Goal: Task Accomplishment & Management: Manage account settings

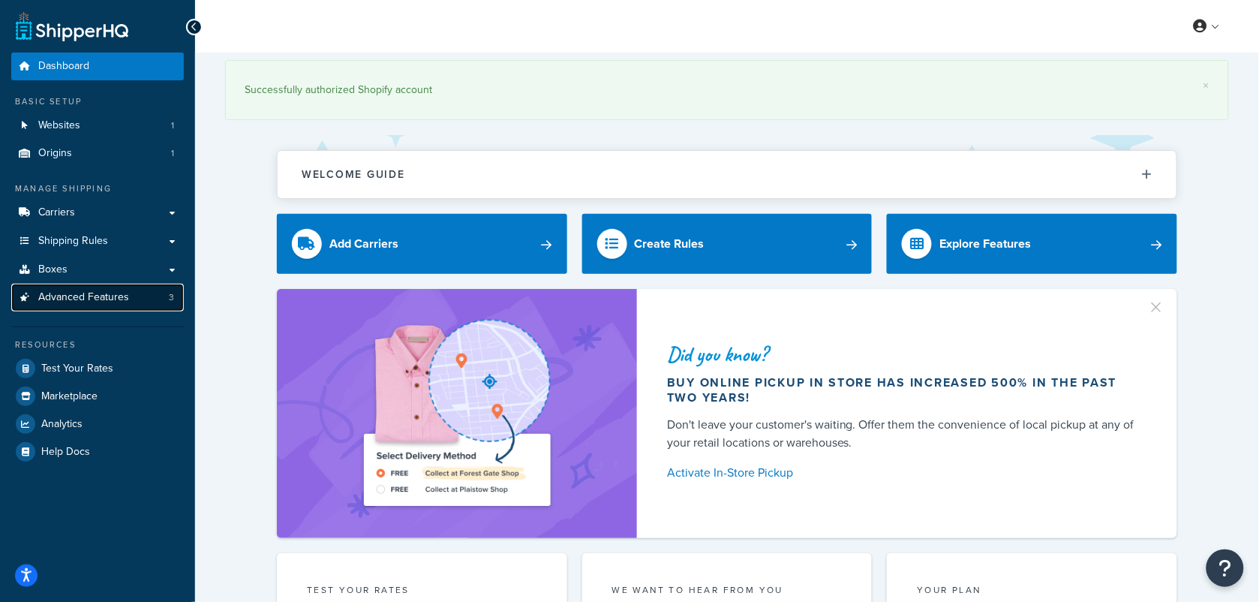
click at [85, 296] on span "Advanced Features" at bounding box center [83, 297] width 91 height 13
click at [102, 300] on span "Advanced Features" at bounding box center [83, 297] width 91 height 13
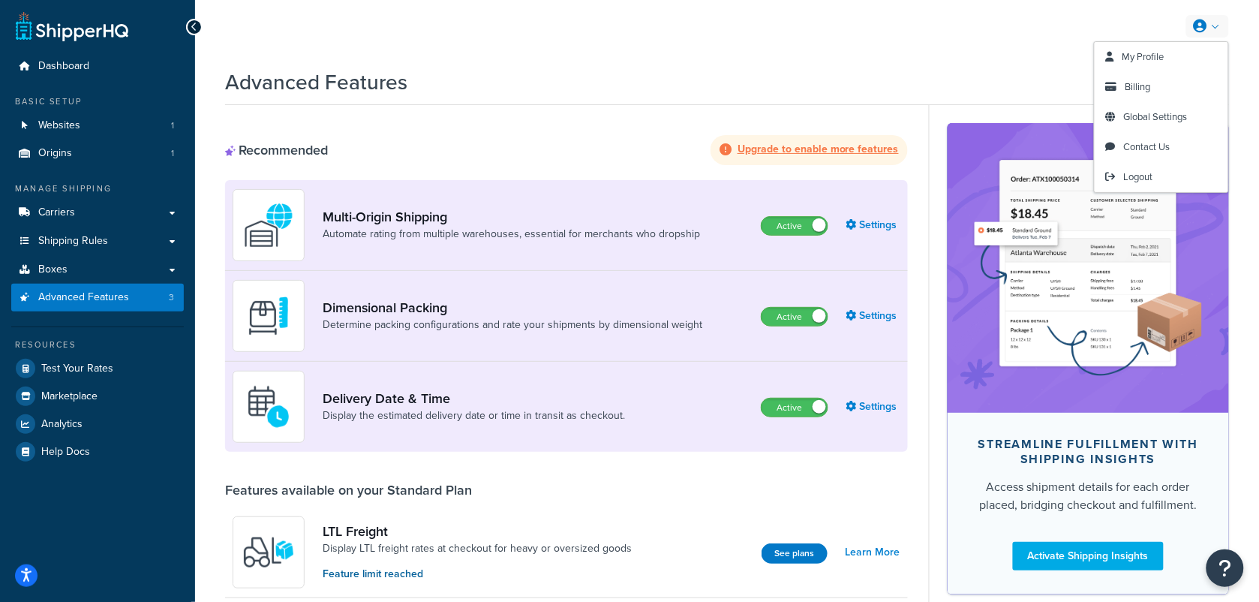
click at [1214, 26] on link at bounding box center [1207, 26] width 43 height 23
click at [1178, 54] on link "My Profile" at bounding box center [1162, 57] width 134 height 30
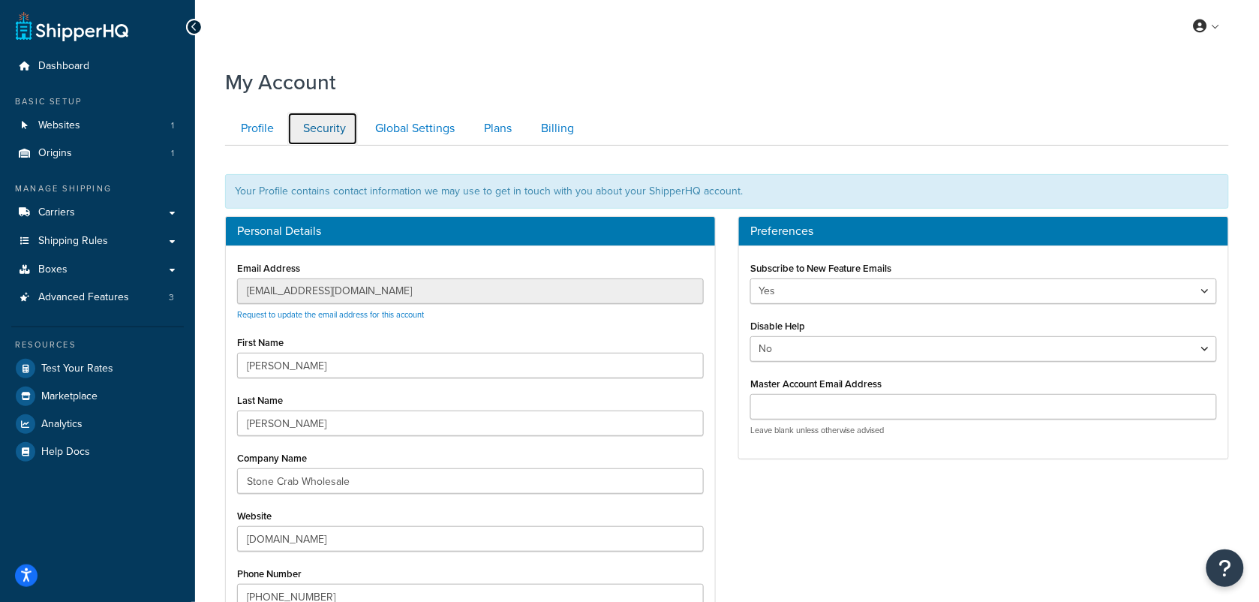
click at [329, 125] on link "Security" at bounding box center [322, 129] width 71 height 34
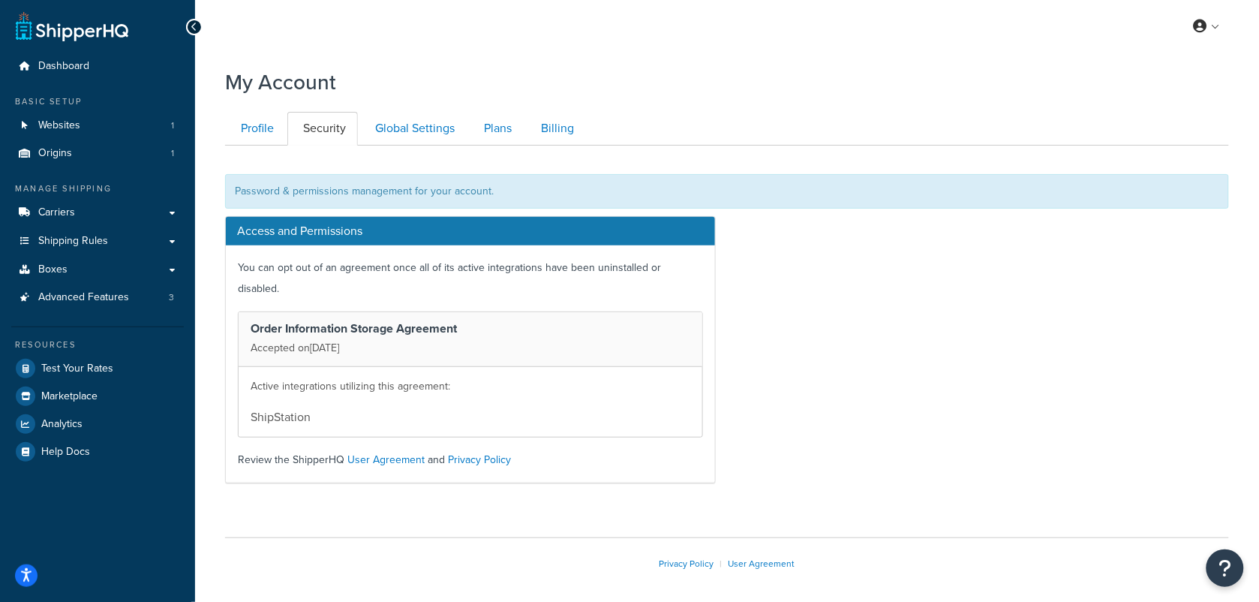
scroll to position [42, 0]
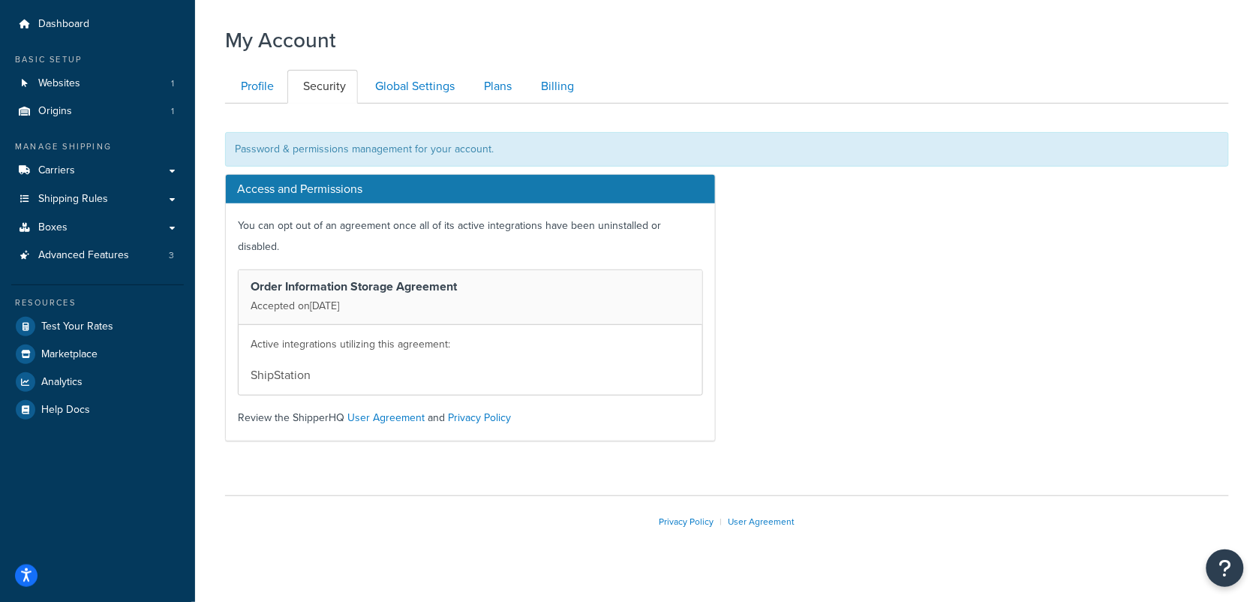
click at [375, 334] on p "Active integrations utilizing this agreement:" at bounding box center [471, 344] width 440 height 21
click at [458, 296] on p "Accepted on Oct 13, 2025" at bounding box center [471, 306] width 440 height 21
click at [452, 146] on div "Password & permissions management for your account." at bounding box center [727, 149] width 1004 height 35
click at [413, 75] on link "Global Settings" at bounding box center [412, 87] width 107 height 34
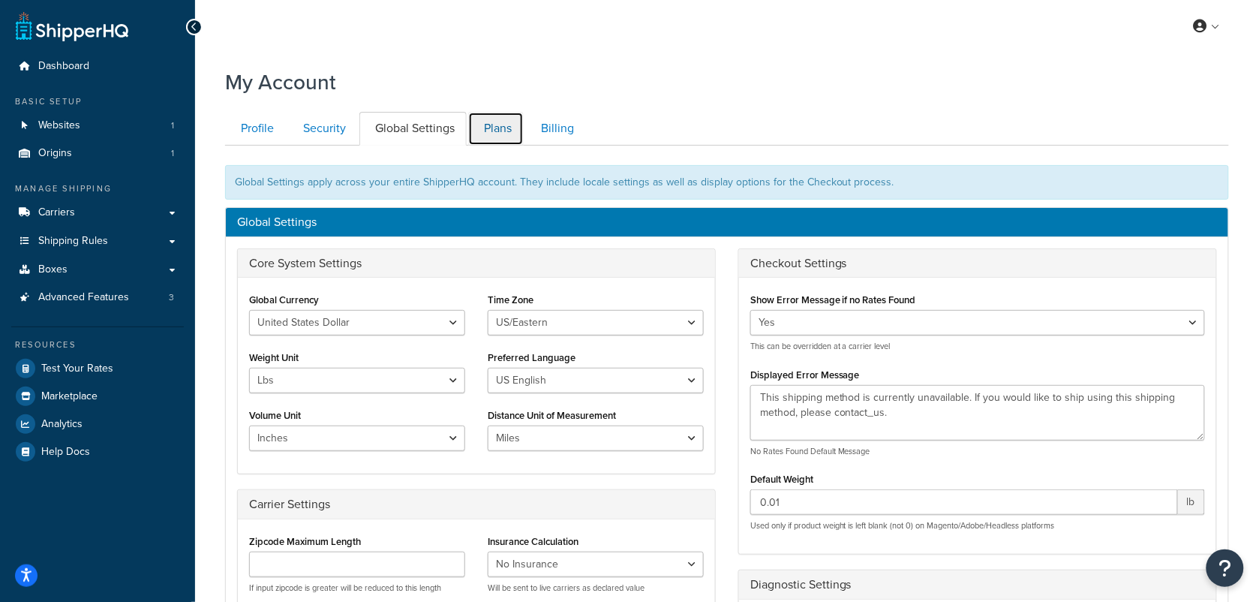
click at [492, 135] on link "Plans" at bounding box center [496, 129] width 56 height 34
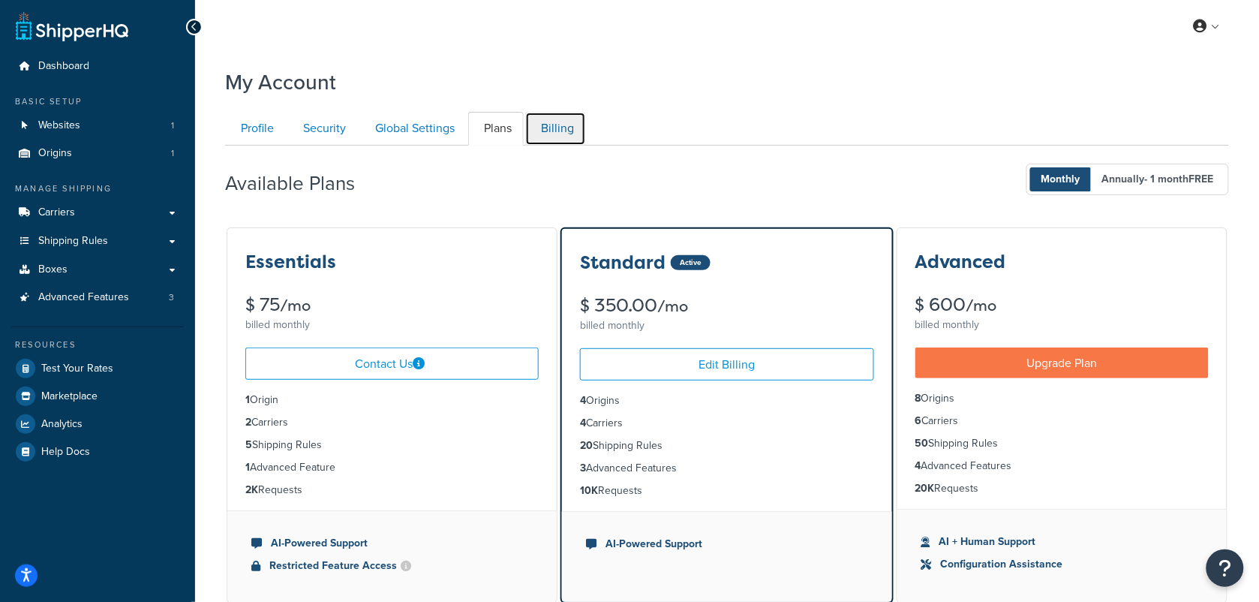
click at [557, 129] on link "Billing" at bounding box center [555, 129] width 61 height 34
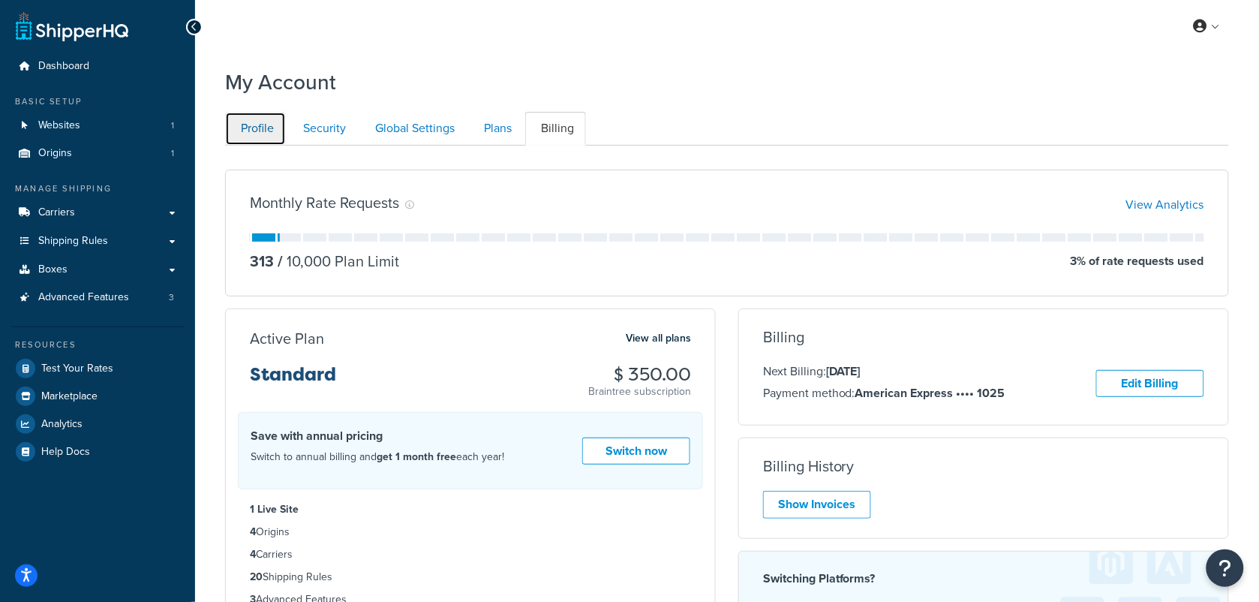
click at [253, 129] on link "Profile" at bounding box center [255, 129] width 61 height 34
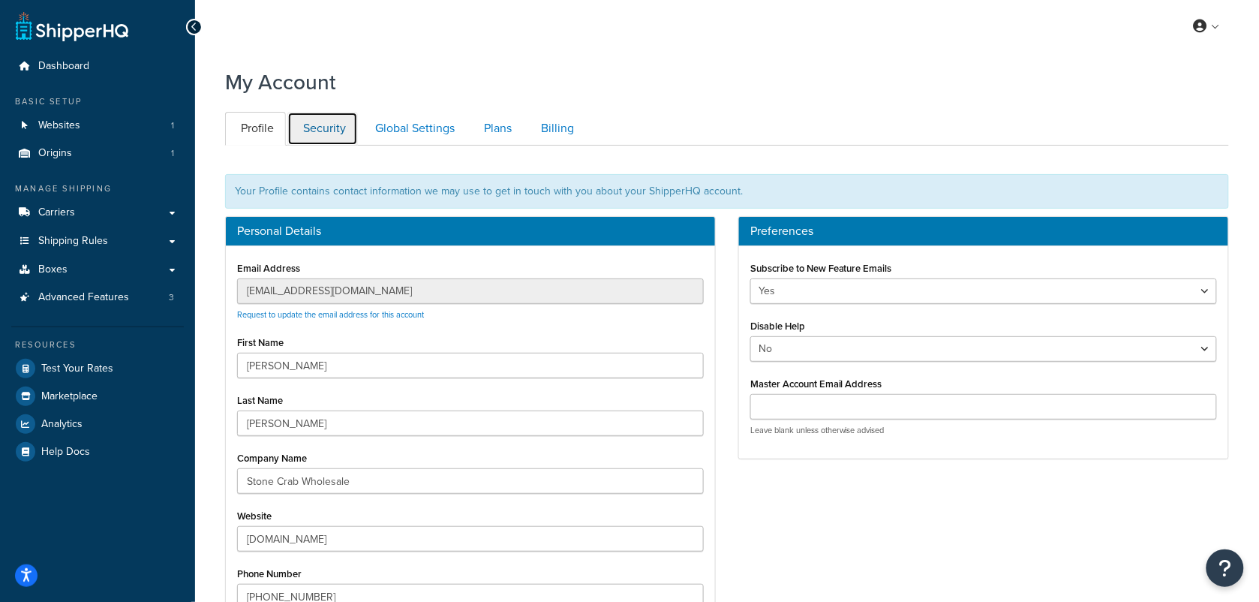
click at [329, 128] on link "Security" at bounding box center [322, 129] width 71 height 34
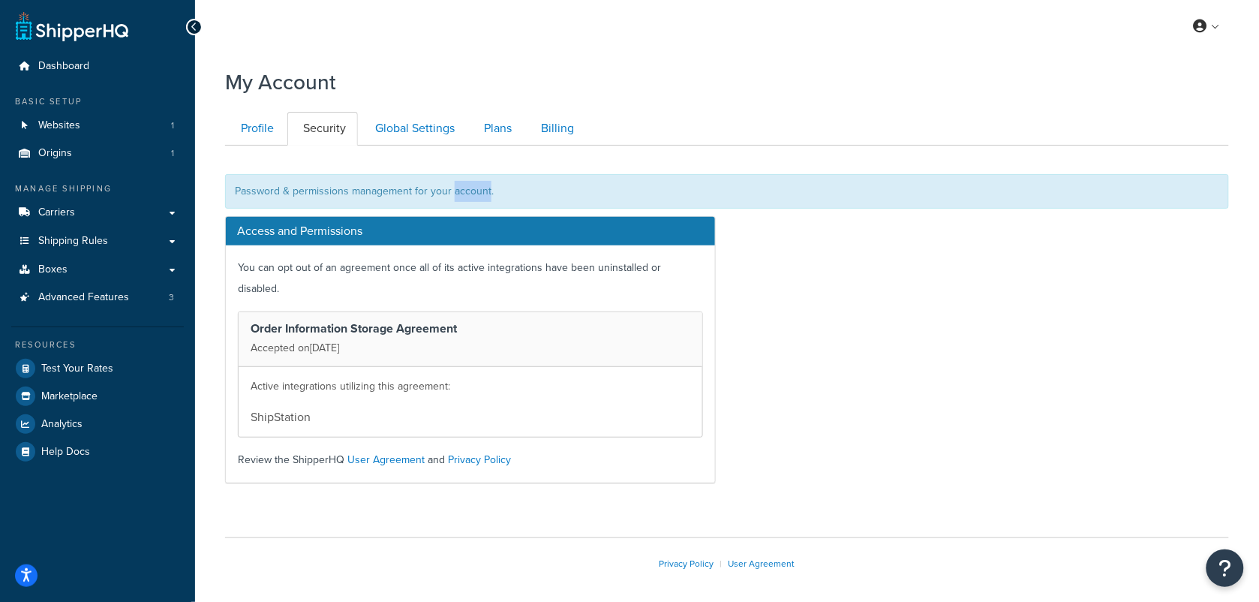
scroll to position [42, 0]
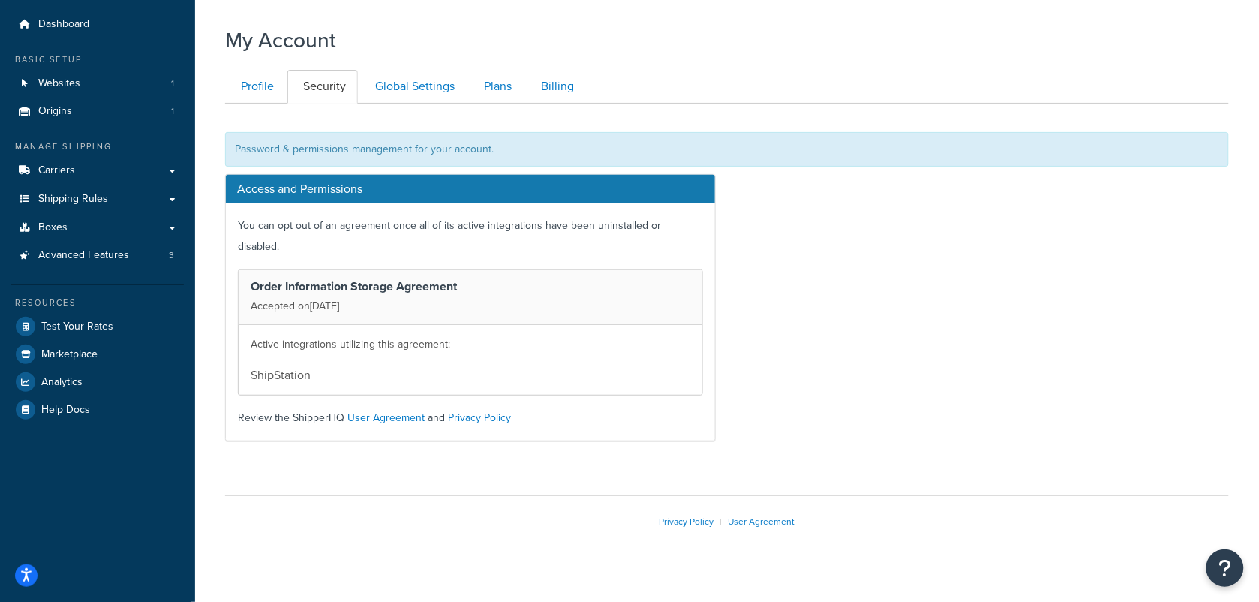
click at [300, 359] on li "ShipStation" at bounding box center [471, 372] width 440 height 27
click at [350, 359] on li "ShipStation" at bounding box center [471, 372] width 440 height 27
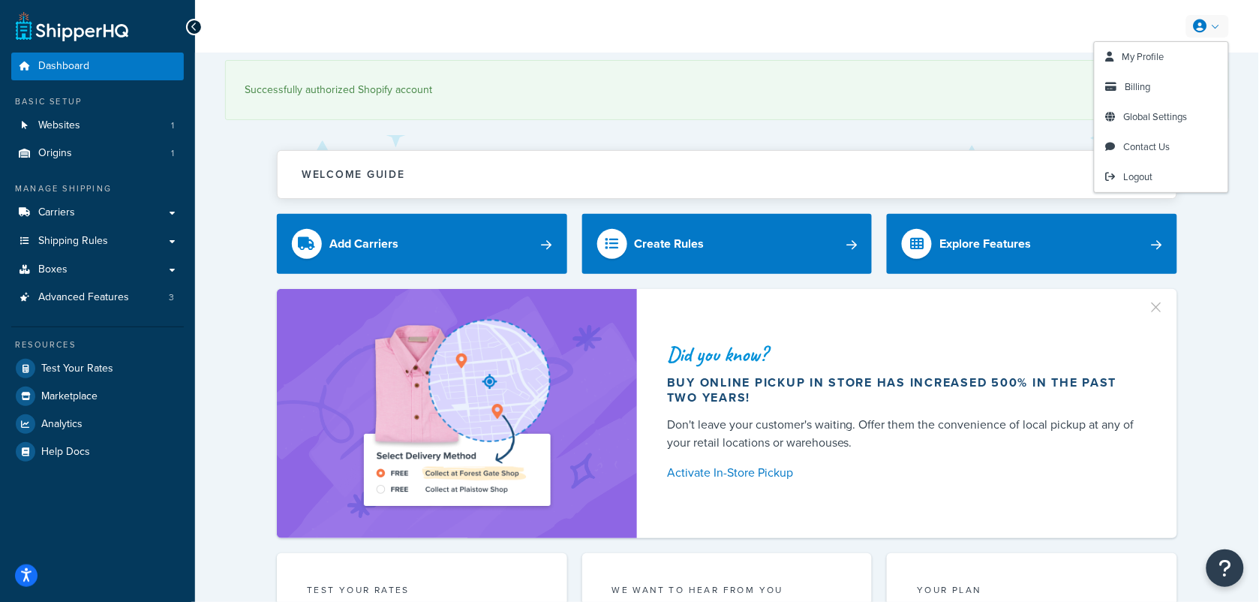
click at [1207, 31] on icon at bounding box center [1201, 27] width 14 height 14
click at [1164, 53] on span "My Profile" at bounding box center [1143, 57] width 42 height 14
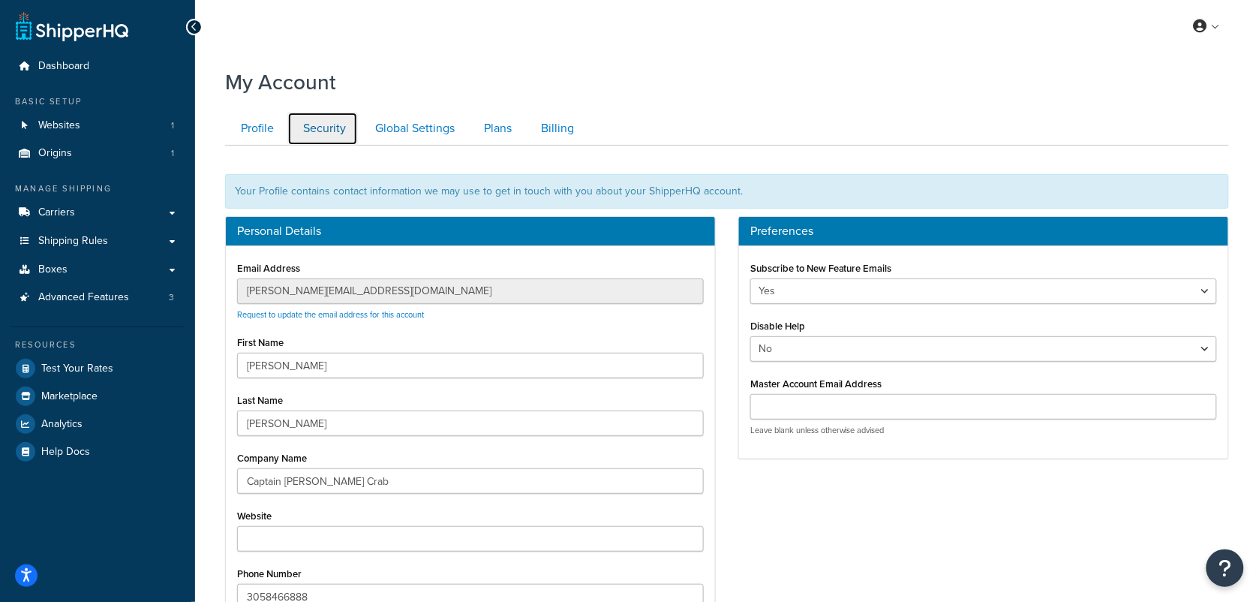
click at [309, 133] on link "Security" at bounding box center [322, 129] width 71 height 34
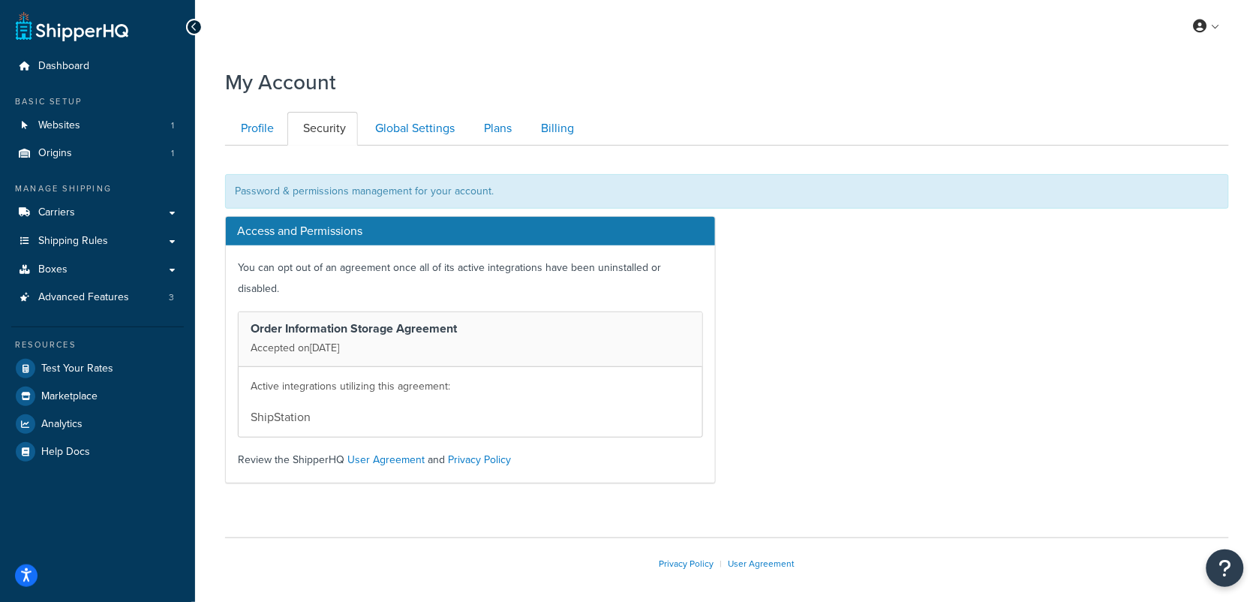
scroll to position [42, 0]
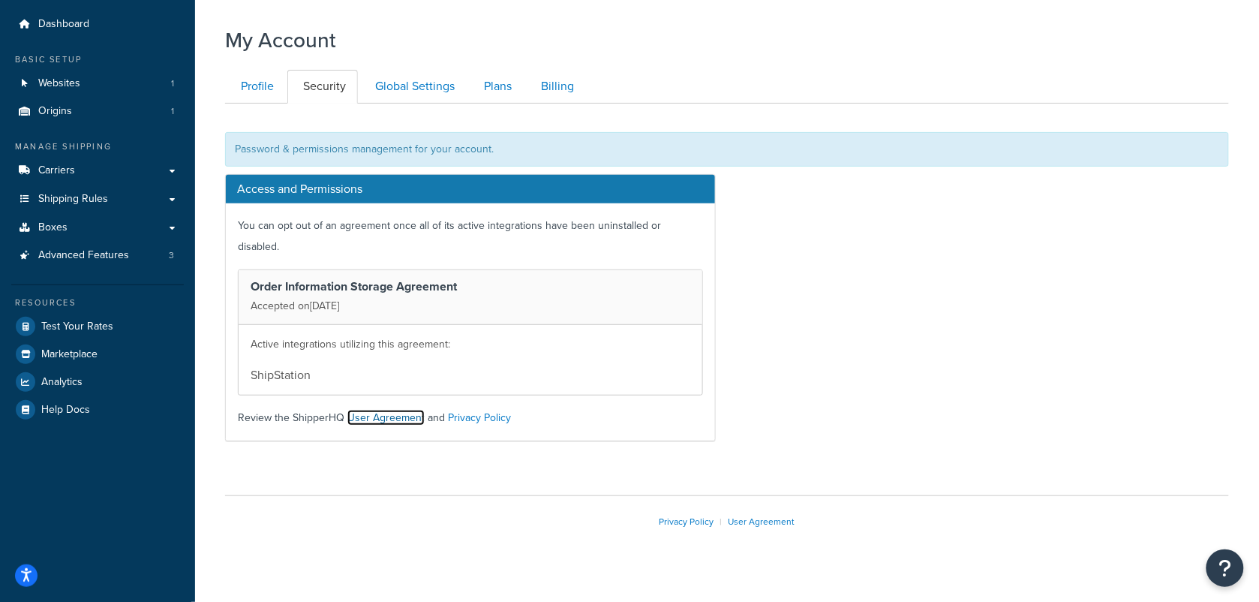
click at [362, 410] on link "User Agreement" at bounding box center [385, 418] width 77 height 16
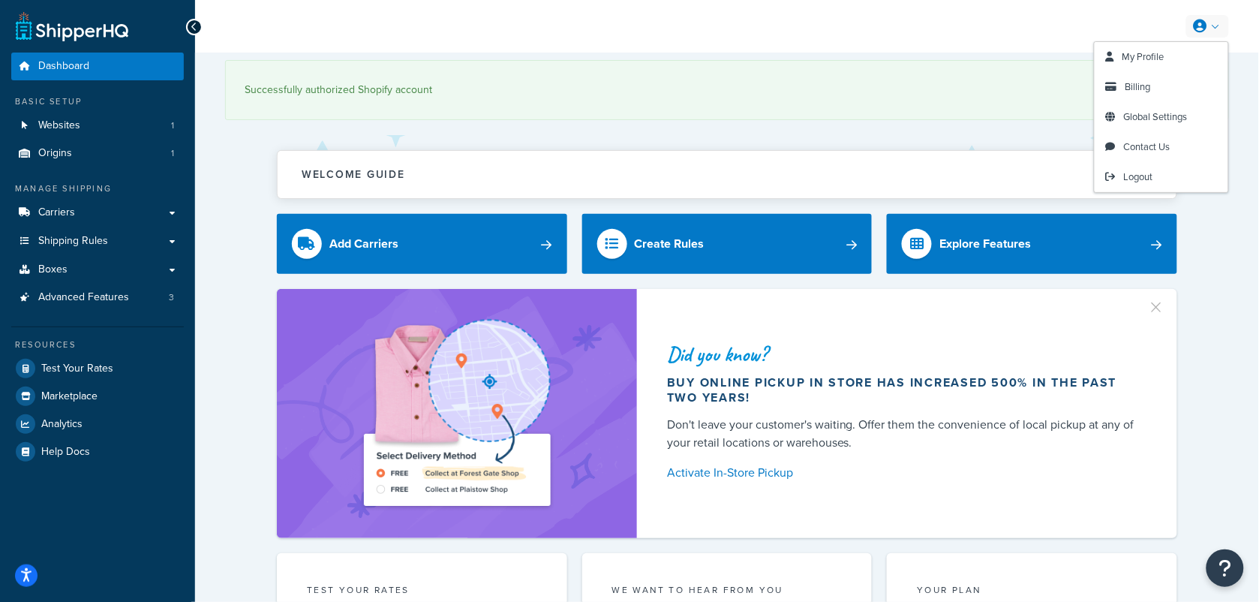
click at [1205, 30] on icon at bounding box center [1201, 27] width 14 height 14
click at [1164, 54] on span "My Profile" at bounding box center [1143, 57] width 42 height 14
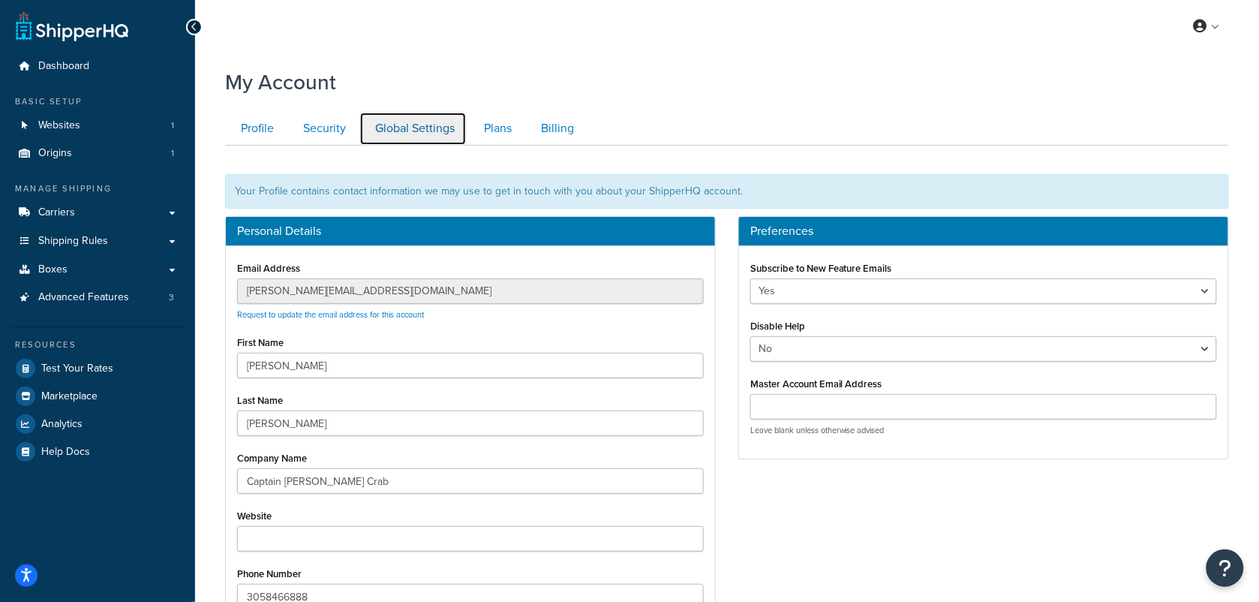
click at [368, 137] on link "Global Settings" at bounding box center [412, 129] width 107 height 34
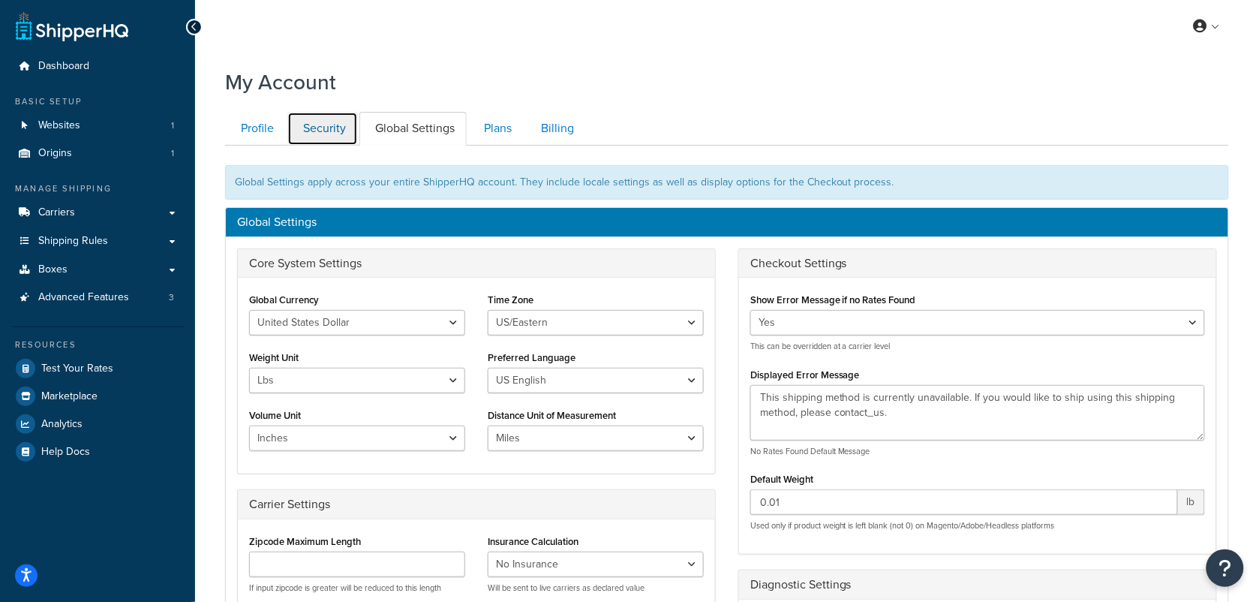
click at [334, 132] on link "Security" at bounding box center [322, 129] width 71 height 34
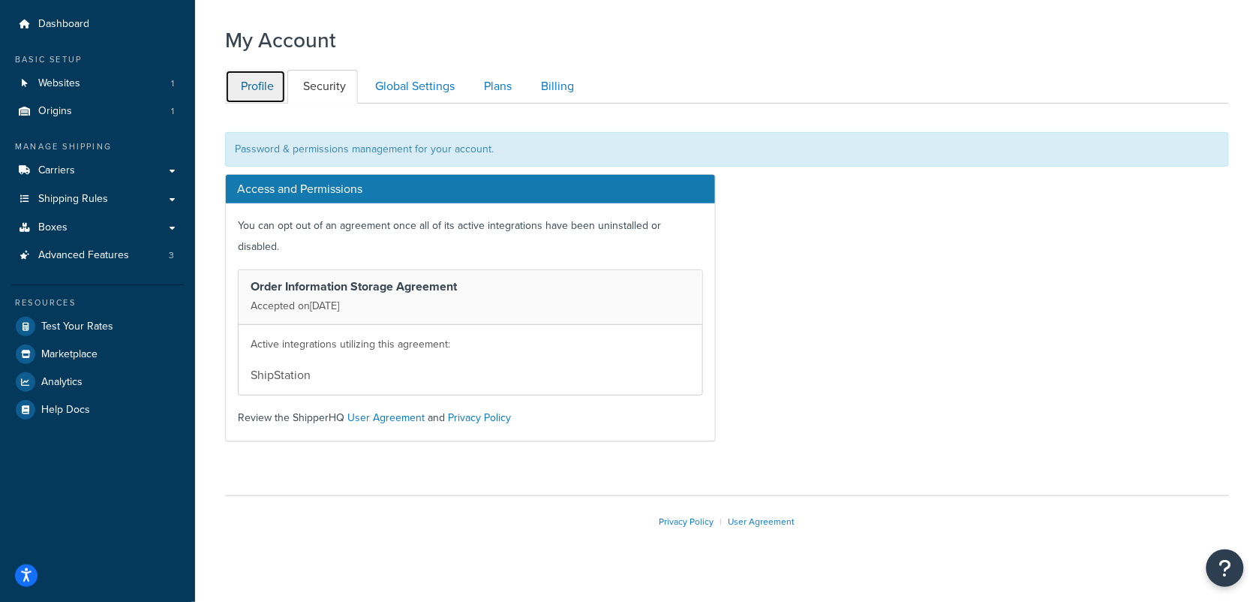
click at [248, 87] on link "Profile" at bounding box center [255, 87] width 61 height 34
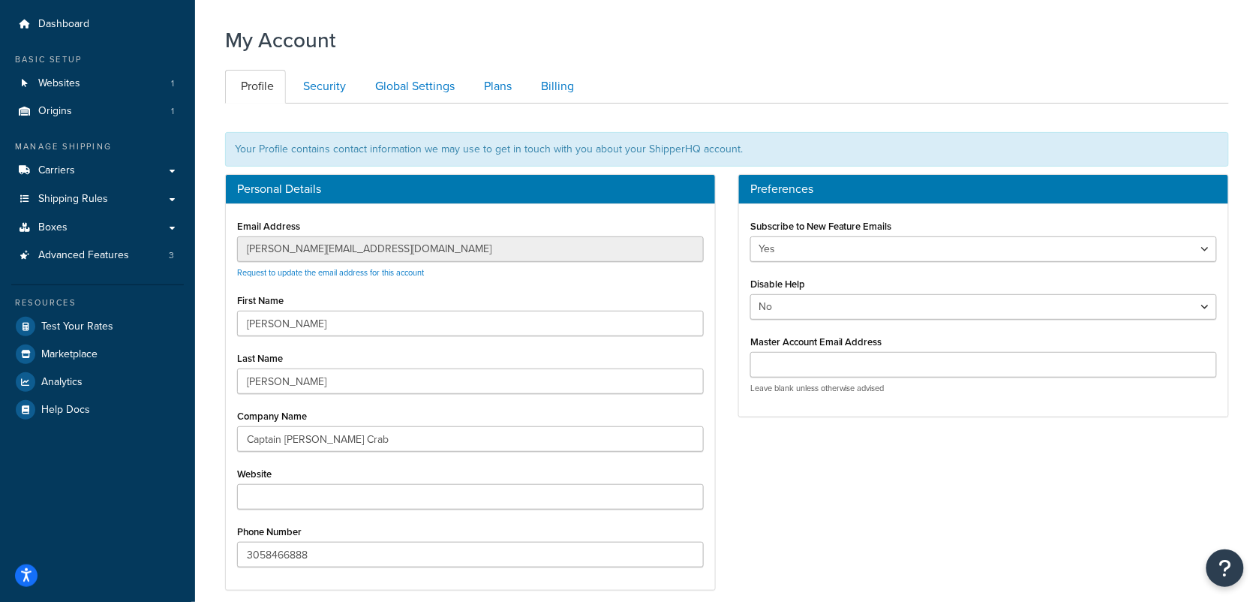
scroll to position [146, 0]
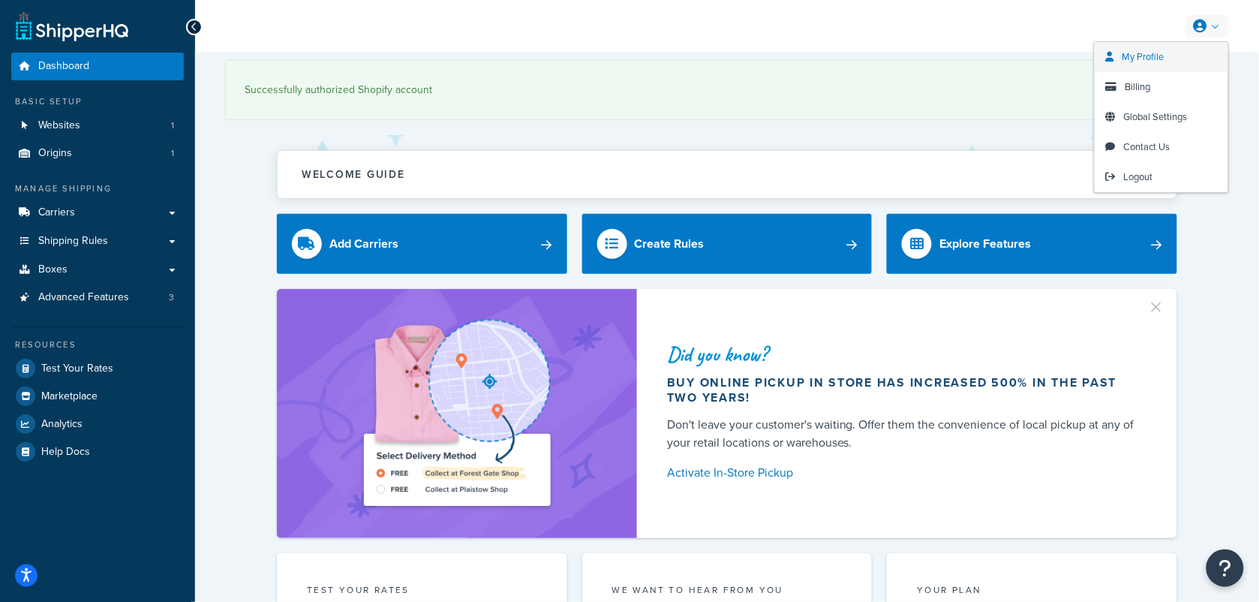
click at [1164, 56] on span "My Profile" at bounding box center [1143, 57] width 42 height 14
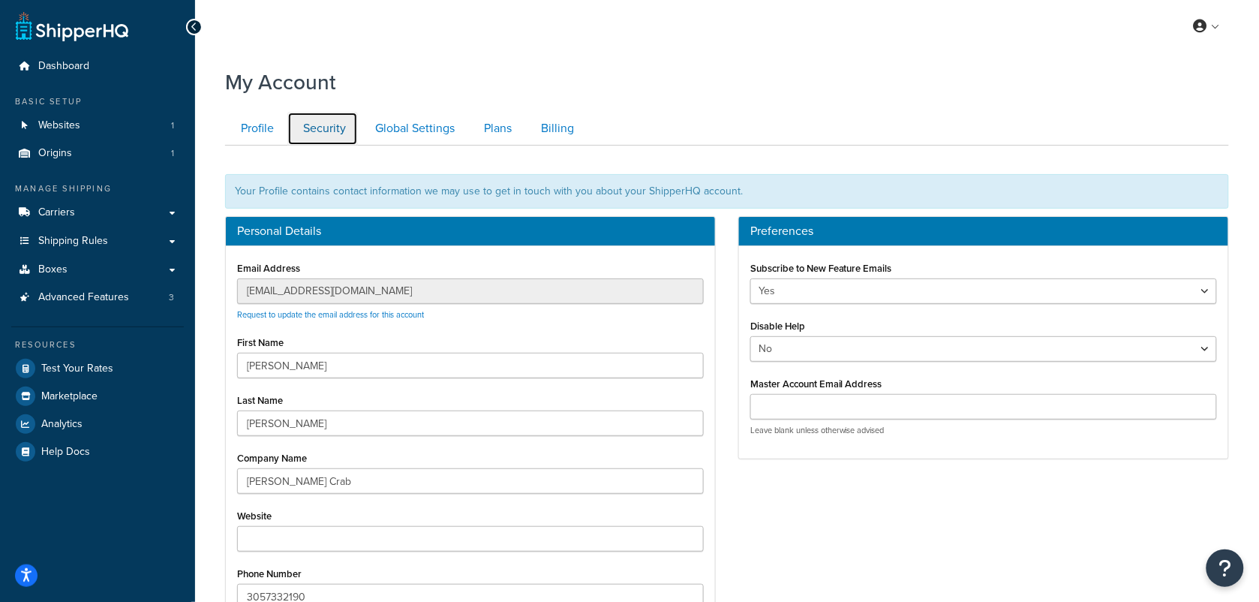
click at [331, 122] on link "Security" at bounding box center [322, 129] width 71 height 34
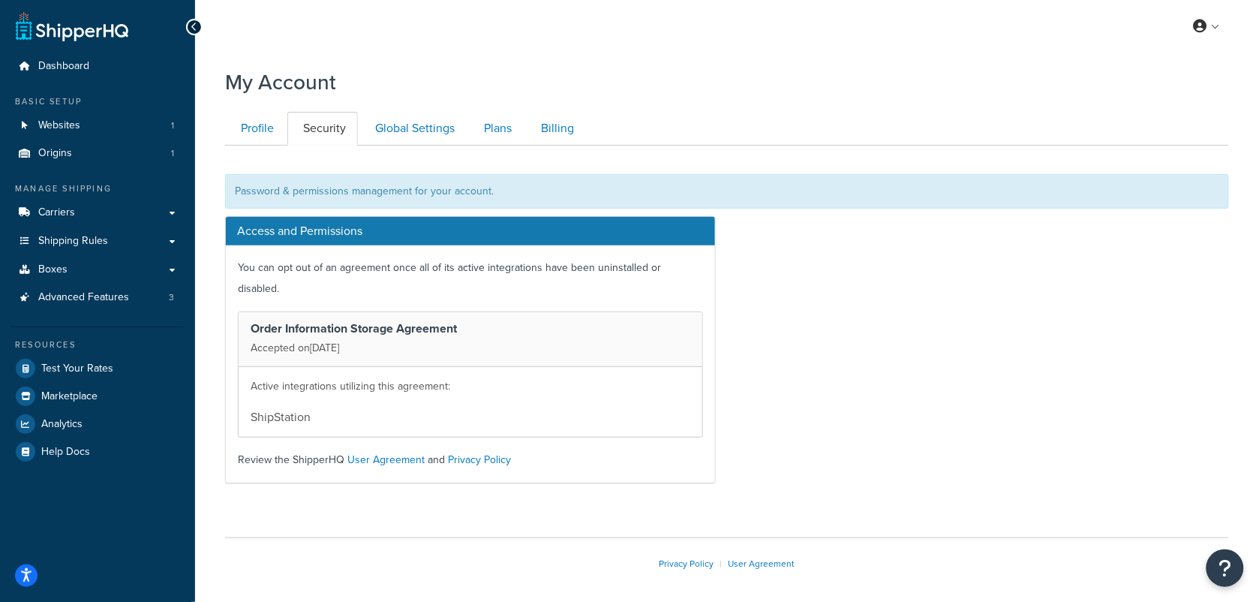
scroll to position [42, 0]
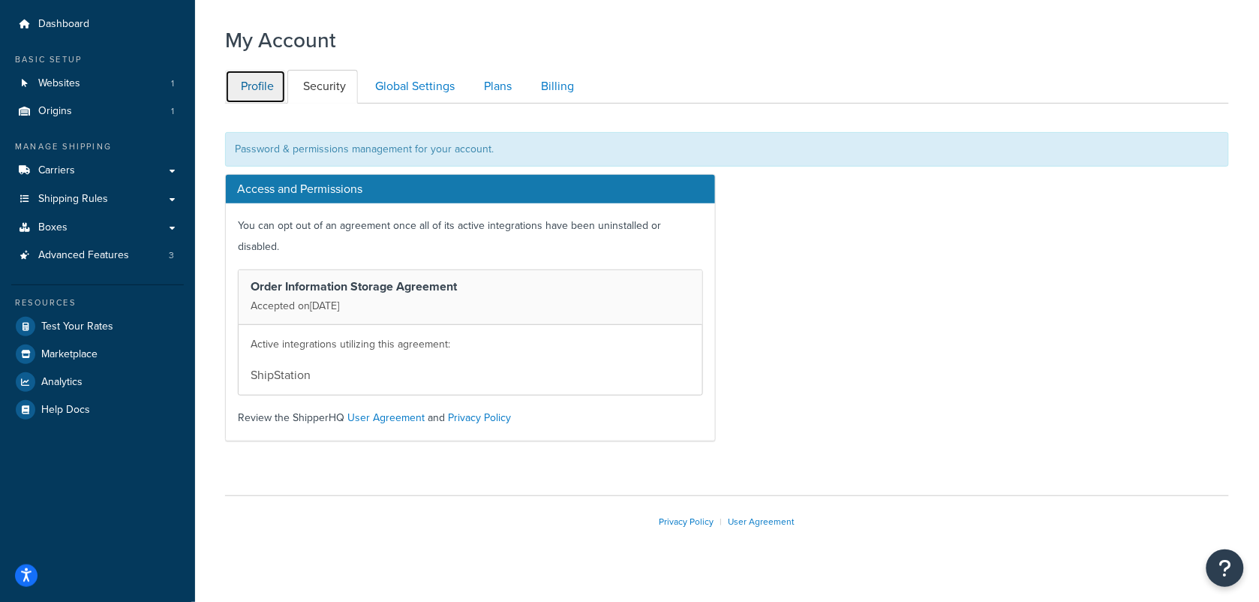
click at [257, 80] on link "Profile" at bounding box center [255, 87] width 61 height 34
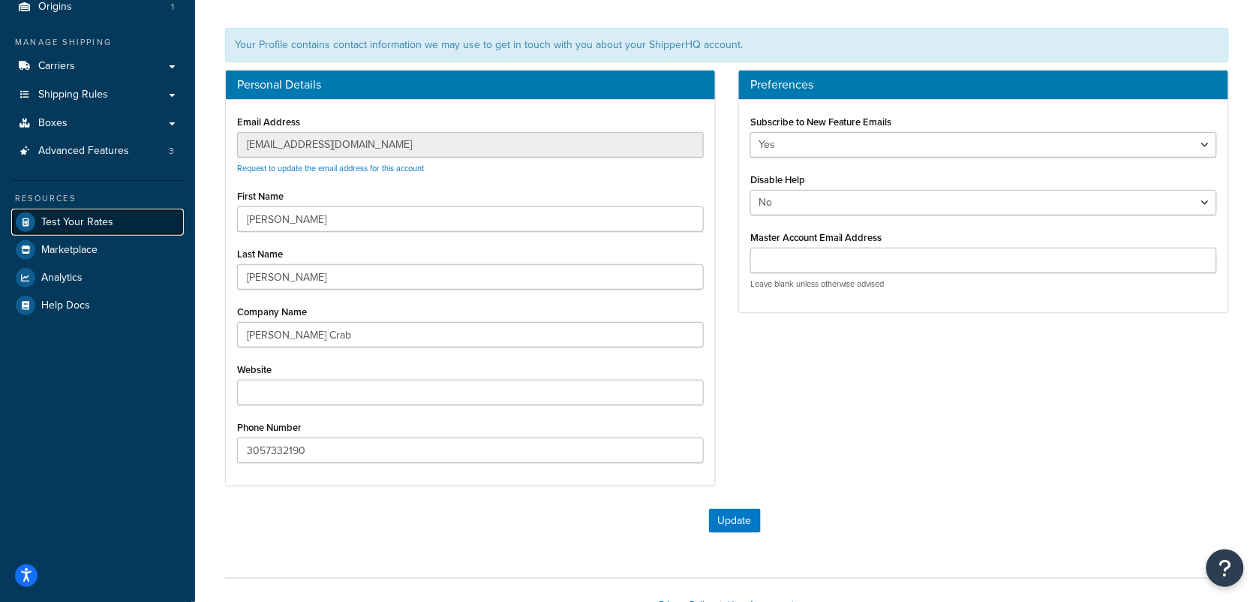
click at [66, 216] on span "Test Your Rates" at bounding box center [77, 222] width 72 height 13
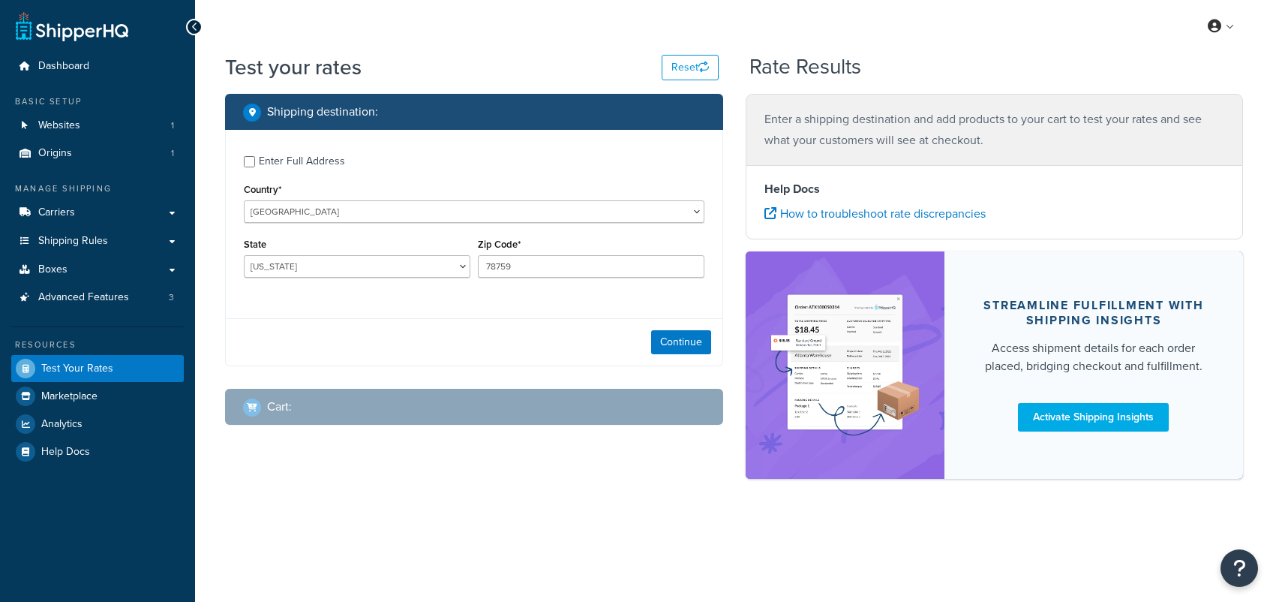
select select "[GEOGRAPHIC_DATA]"
click at [77, 291] on span "Advanced Features" at bounding box center [83, 297] width 91 height 13
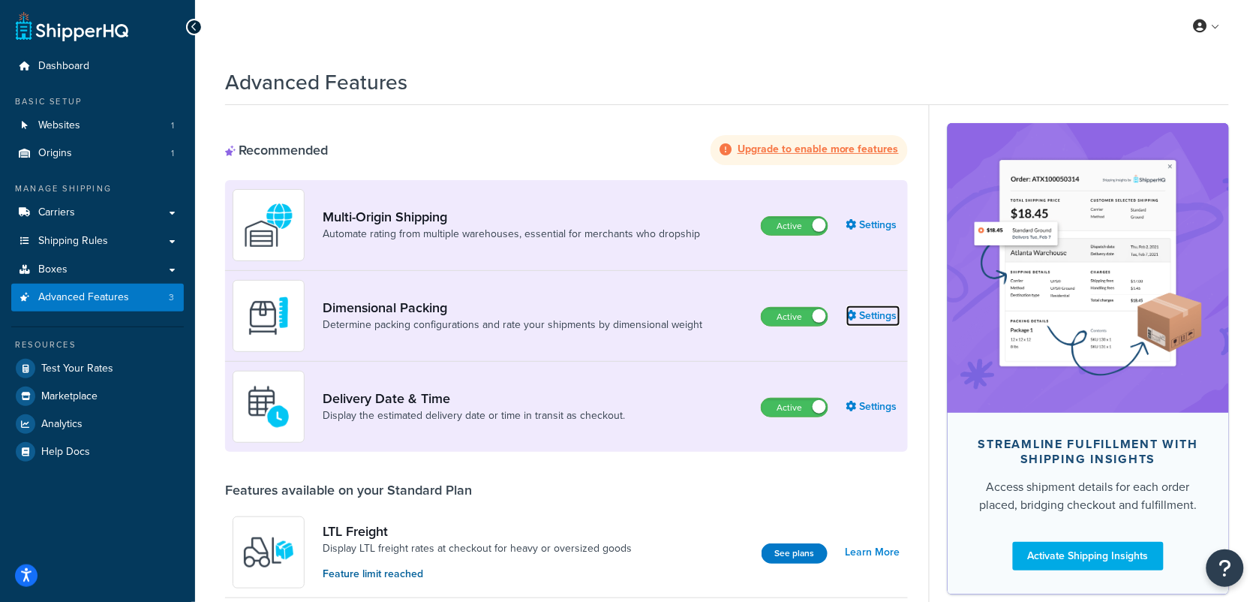
click at [889, 305] on link "Settings" at bounding box center [873, 315] width 54 height 21
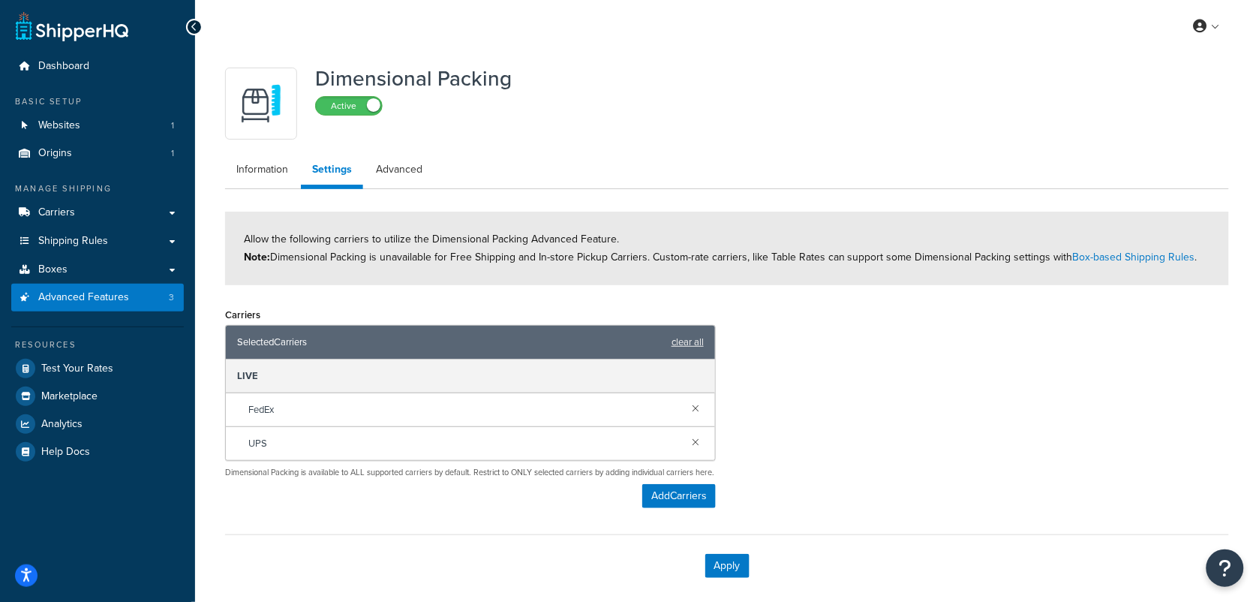
scroll to position [81, 0]
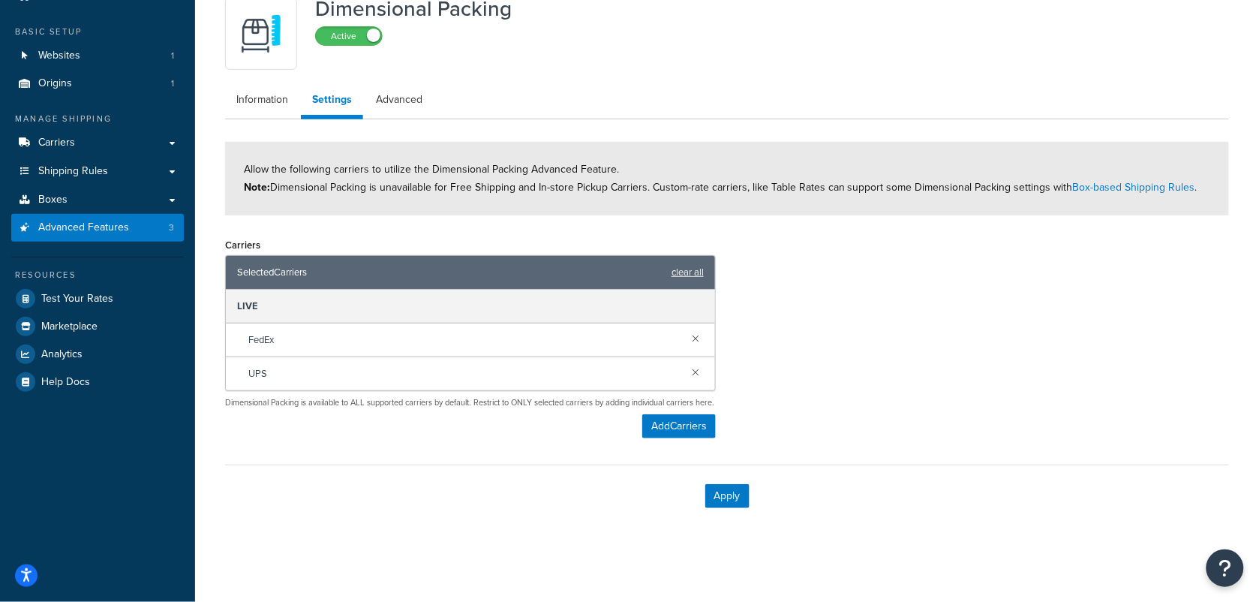
click at [590, 323] on div "FedEx" at bounding box center [470, 340] width 489 height 34
click at [65, 293] on span "Test Your Rates" at bounding box center [77, 299] width 72 height 13
select select "TX"
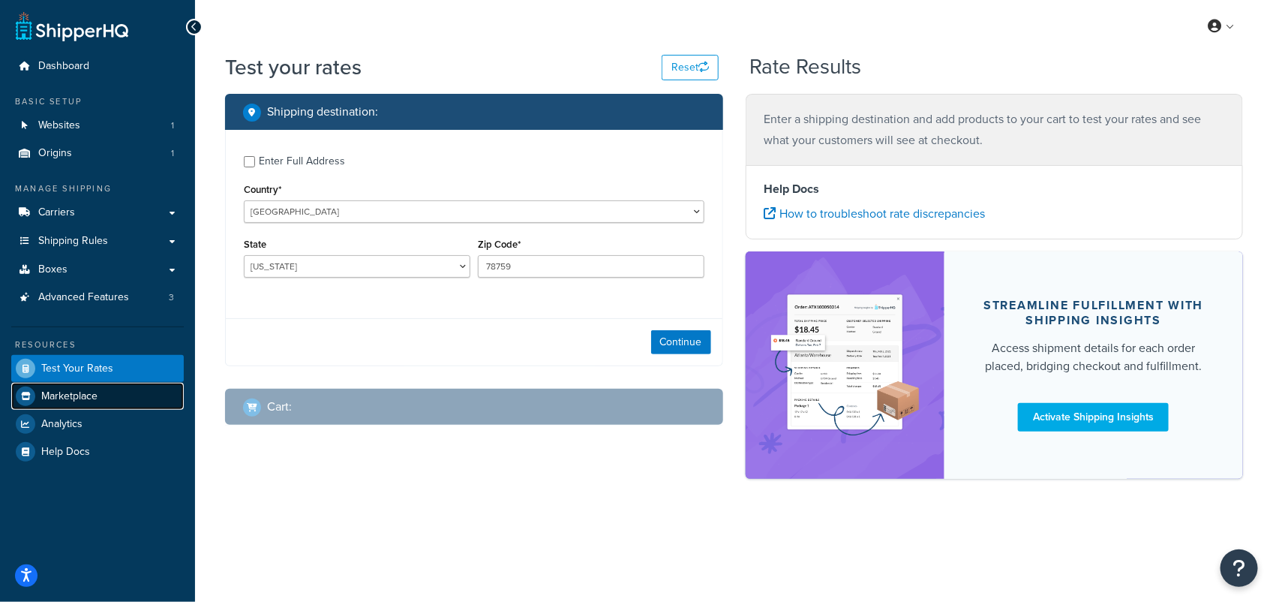
click at [46, 400] on span "Marketplace" at bounding box center [69, 396] width 56 height 13
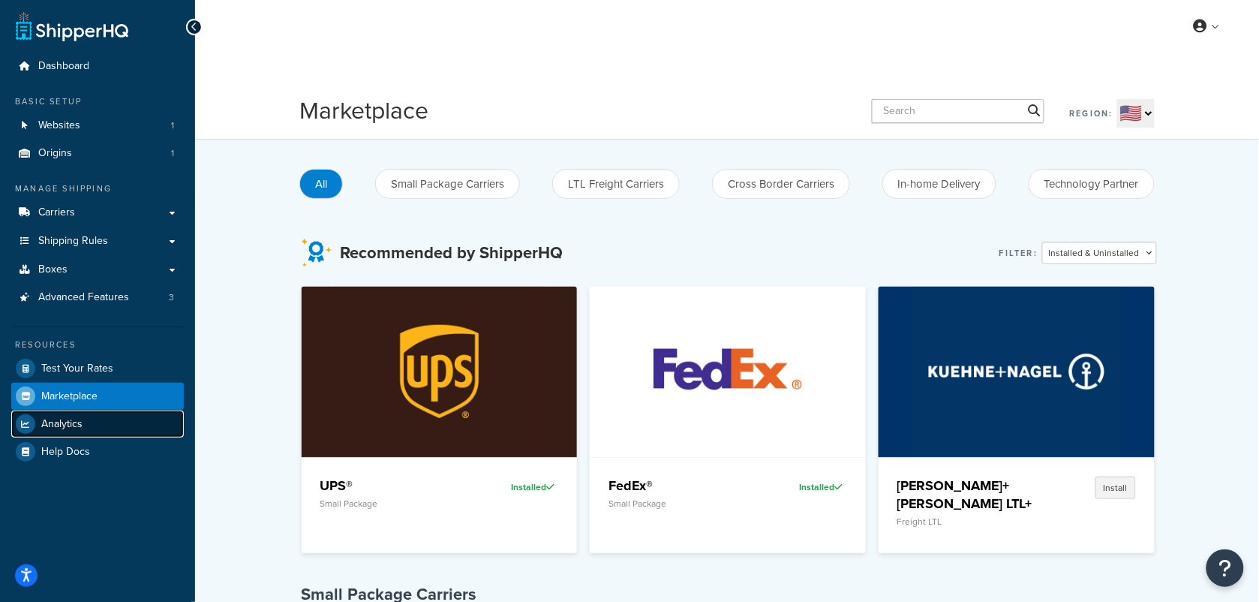
click at [55, 431] on link "Analytics" at bounding box center [97, 423] width 173 height 27
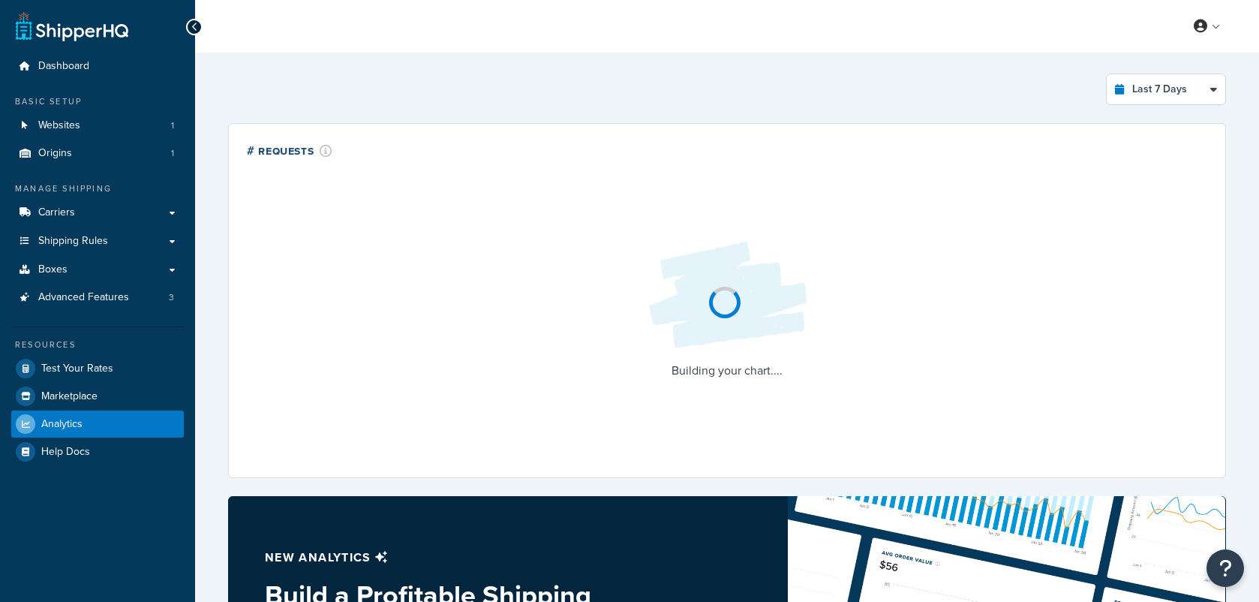
select select "last_7_days"
